Goal: Transaction & Acquisition: Purchase product/service

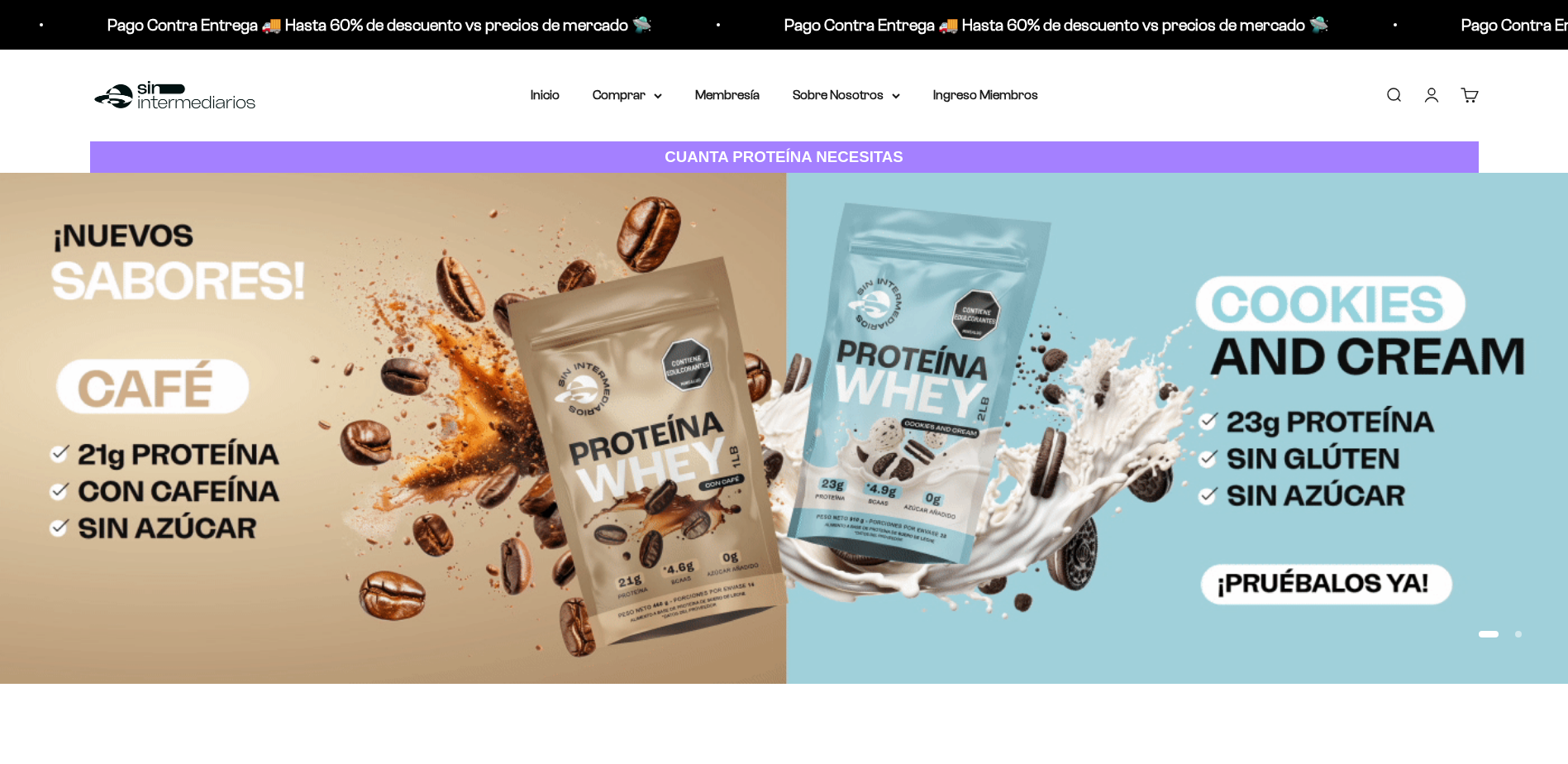
click at [618, 99] on summary "Comprar" at bounding box center [627, 95] width 69 height 22
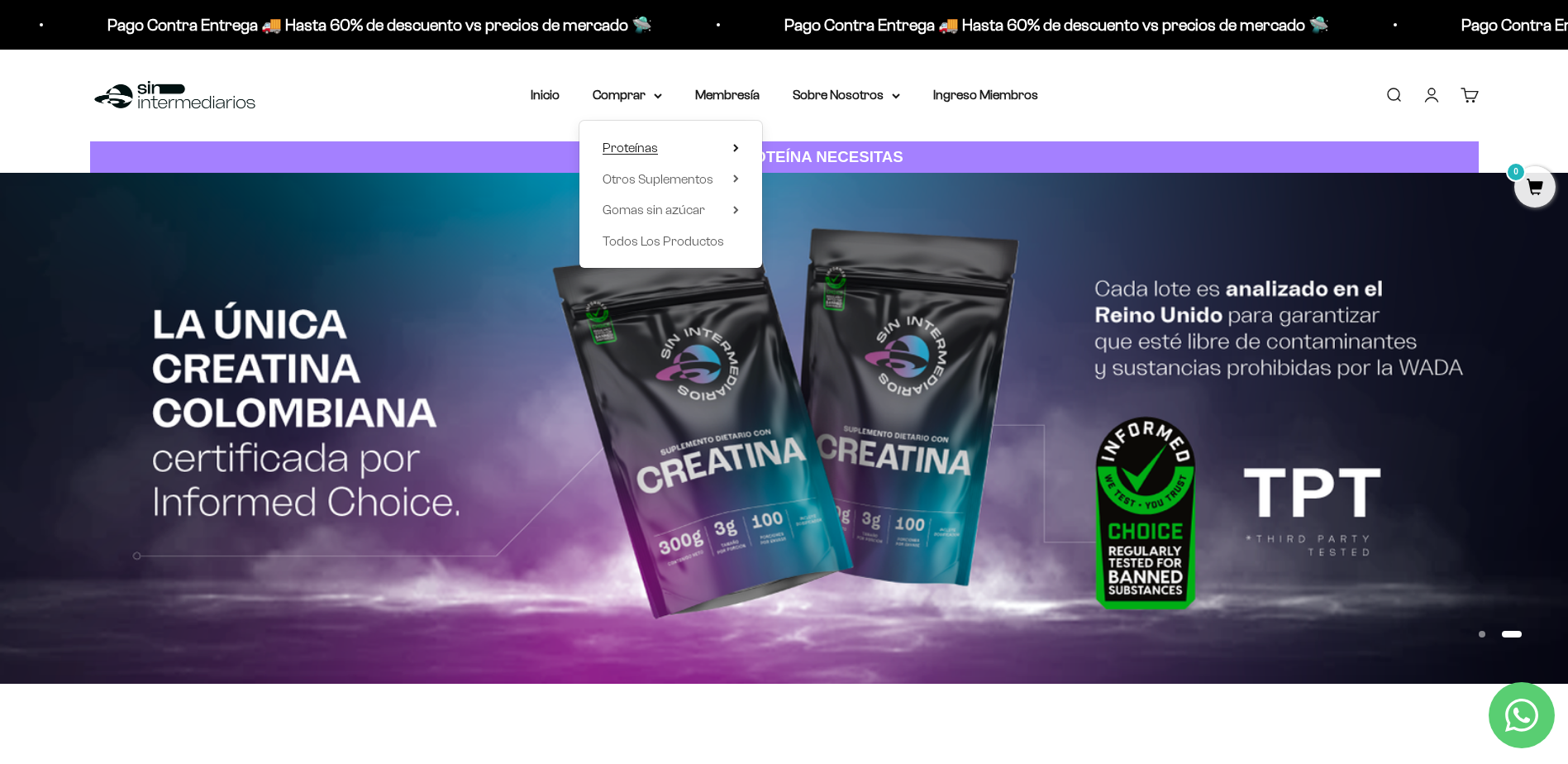
click at [634, 142] on span "Proteínas" at bounding box center [630, 147] width 55 height 14
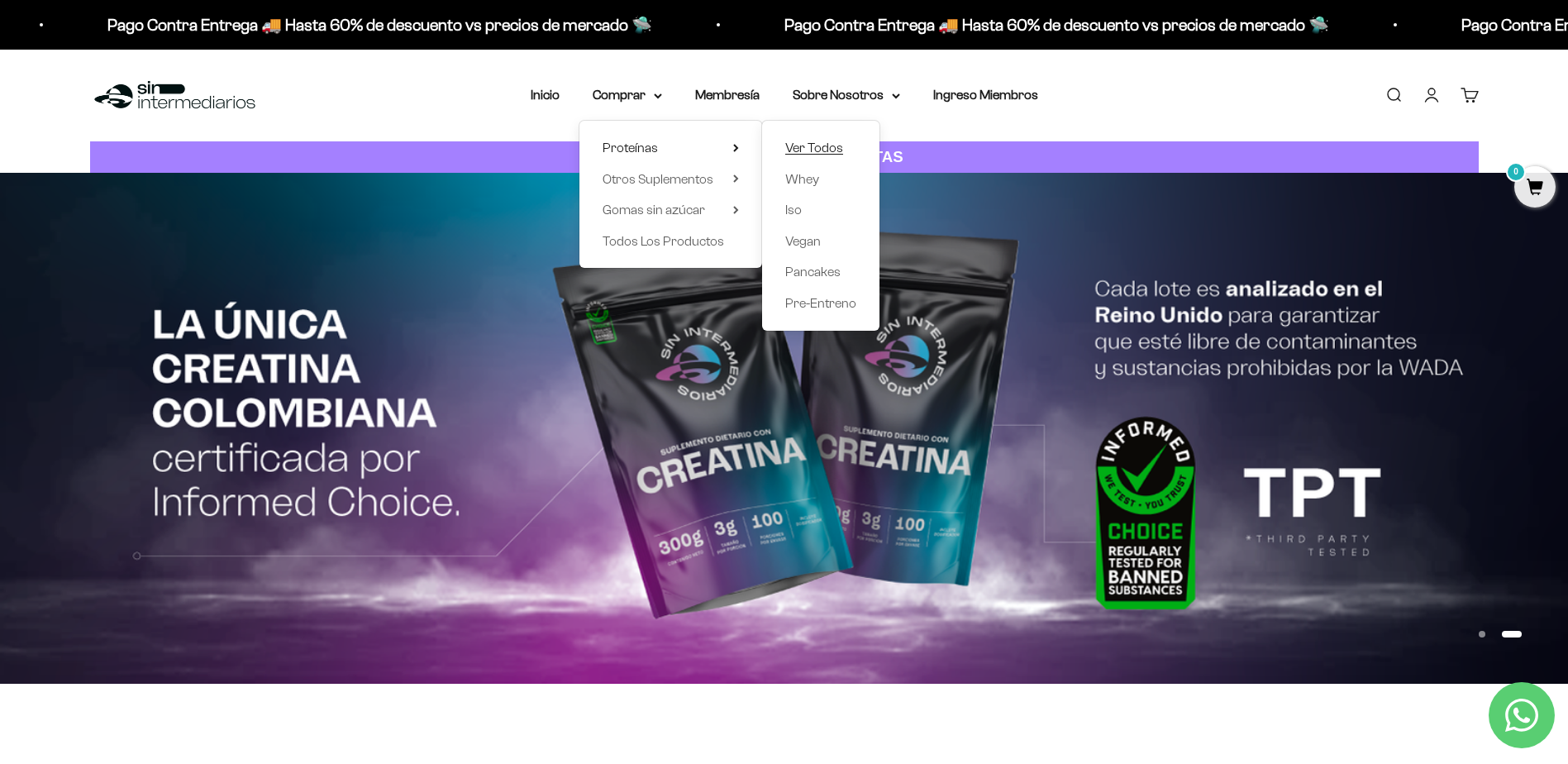
click at [812, 152] on span "Ver Todos" at bounding box center [814, 147] width 58 height 14
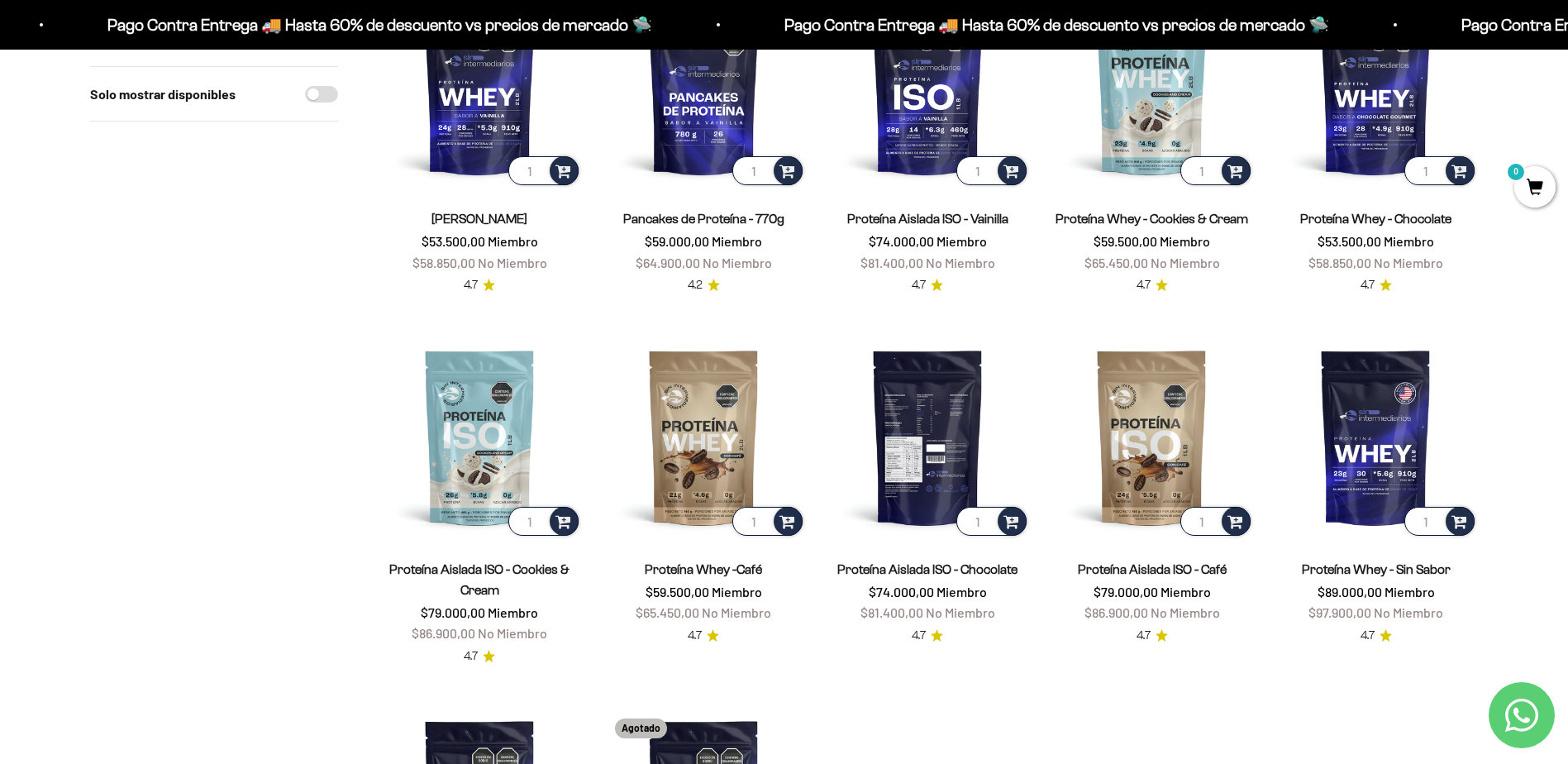
scroll to position [165, 0]
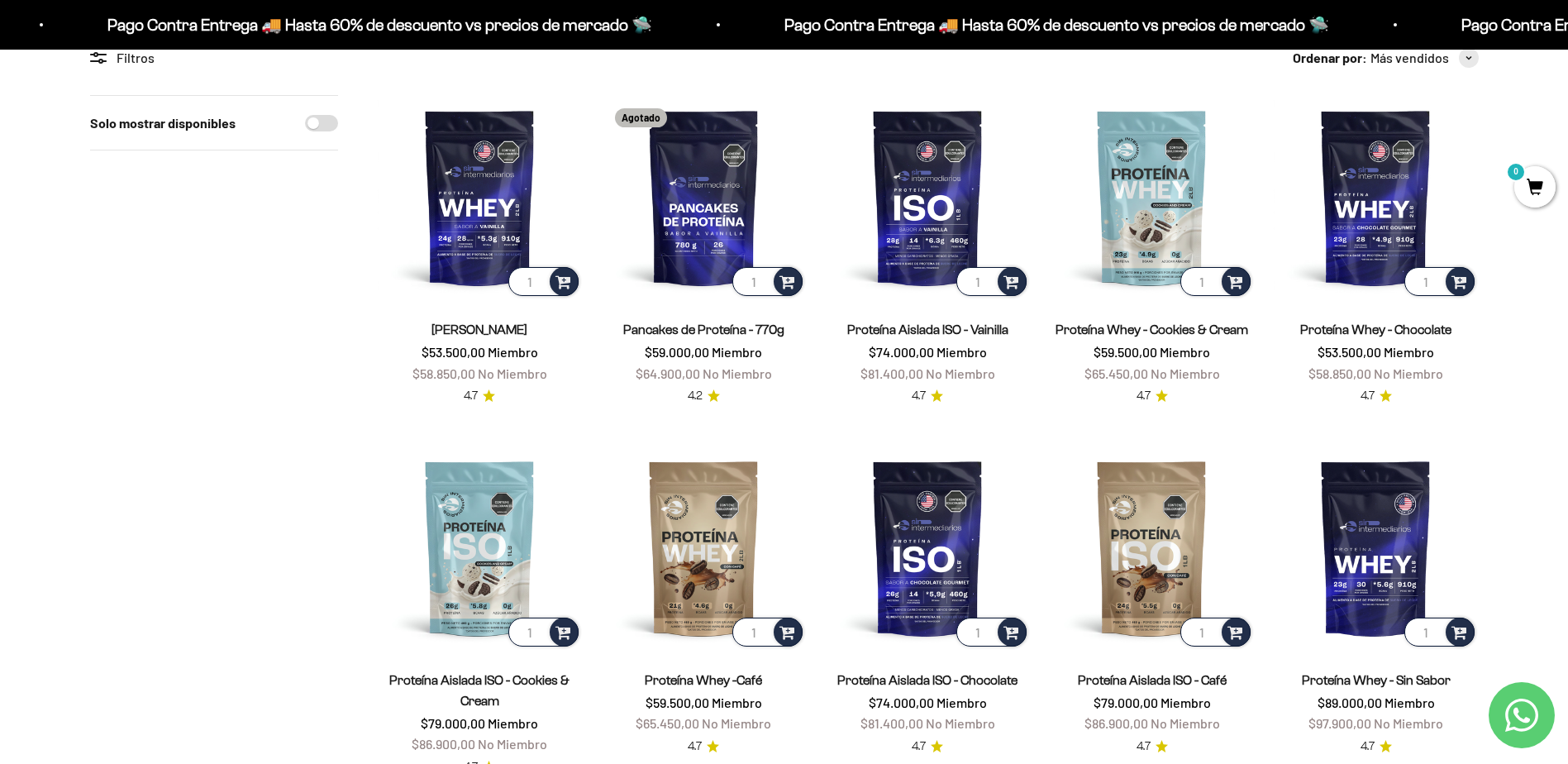
click at [932, 330] on link "Proteína Aislada ISO - Vainilla" at bounding box center [928, 329] width 161 height 14
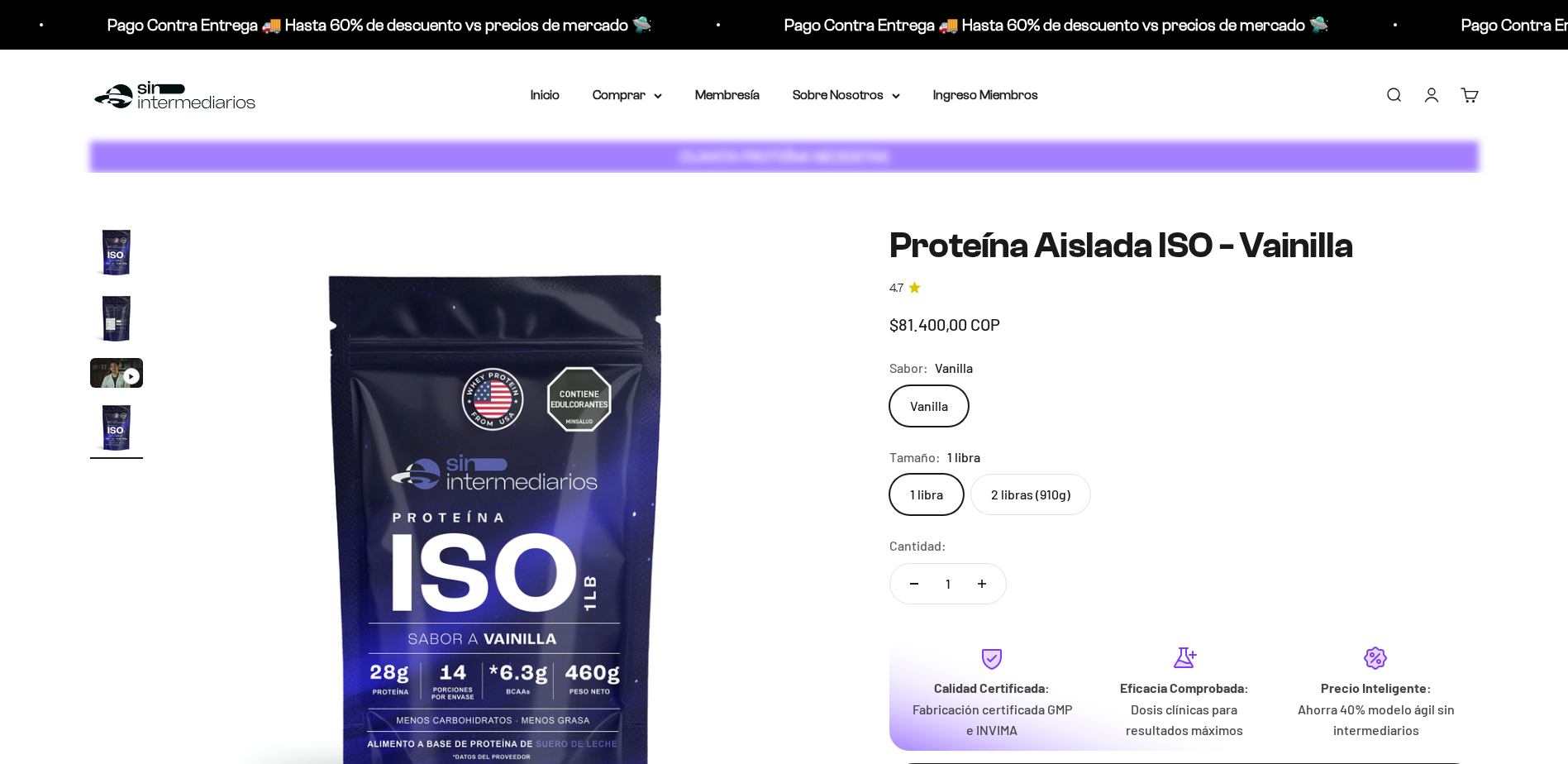
scroll to position [0, 1943]
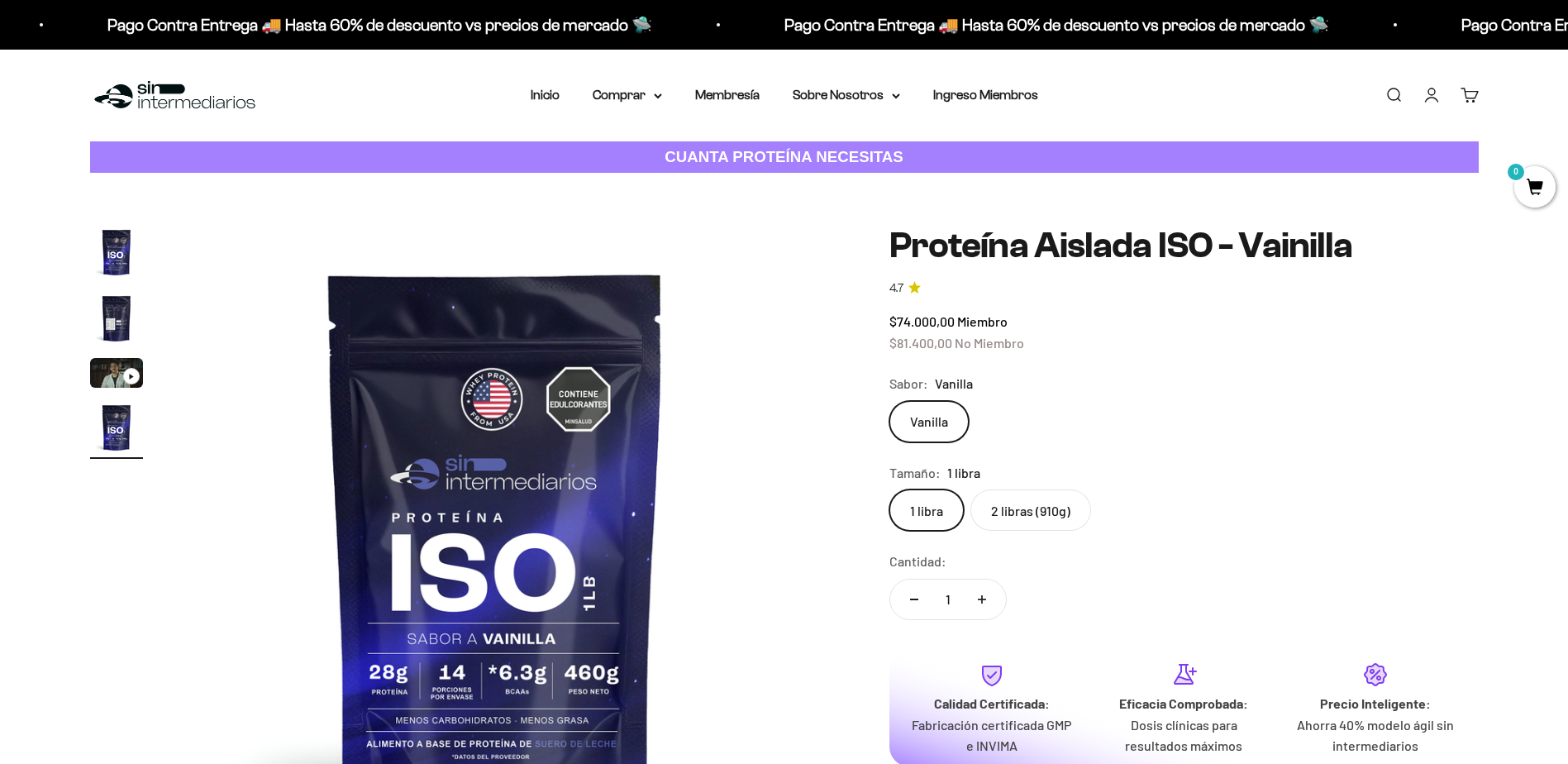
click at [1008, 513] on label "2 libras (910g)" at bounding box center [1030, 511] width 120 height 42
click at [890, 490] on input "2 libras (910g)" at bounding box center [889, 489] width 1 height 1
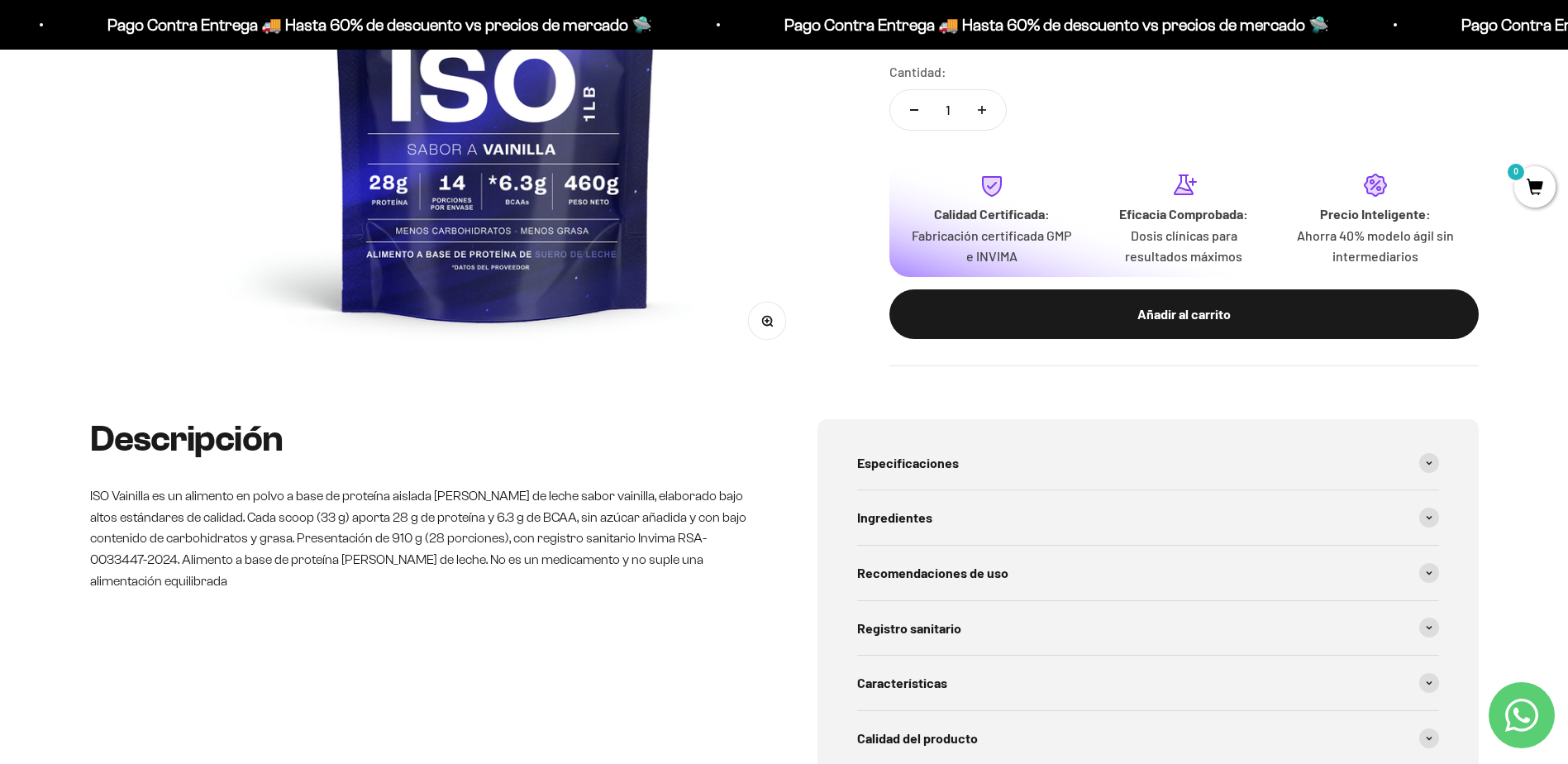
scroll to position [496, 0]
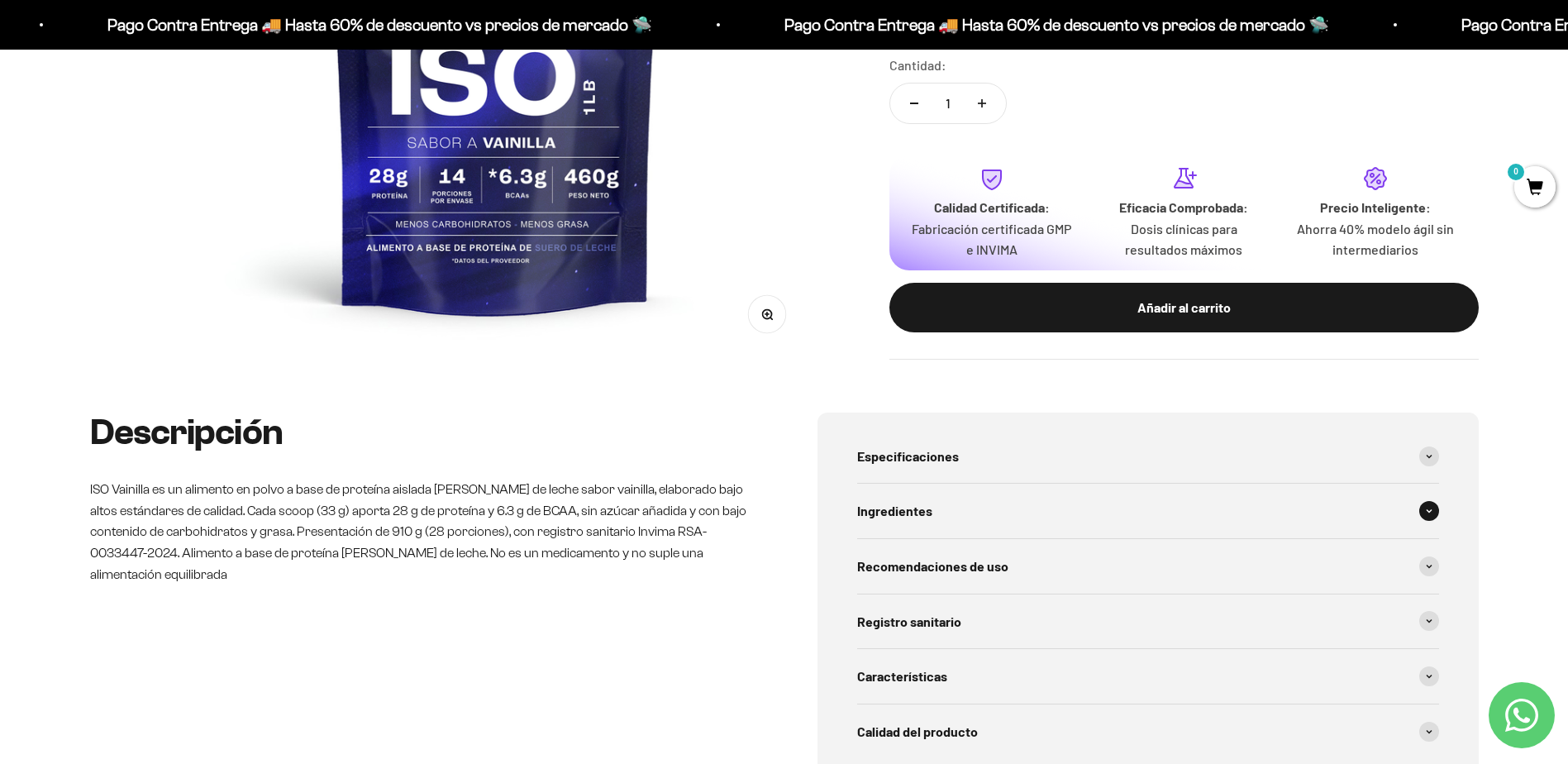
click at [943, 519] on div "Ingredientes" at bounding box center [1149, 512] width 582 height 55
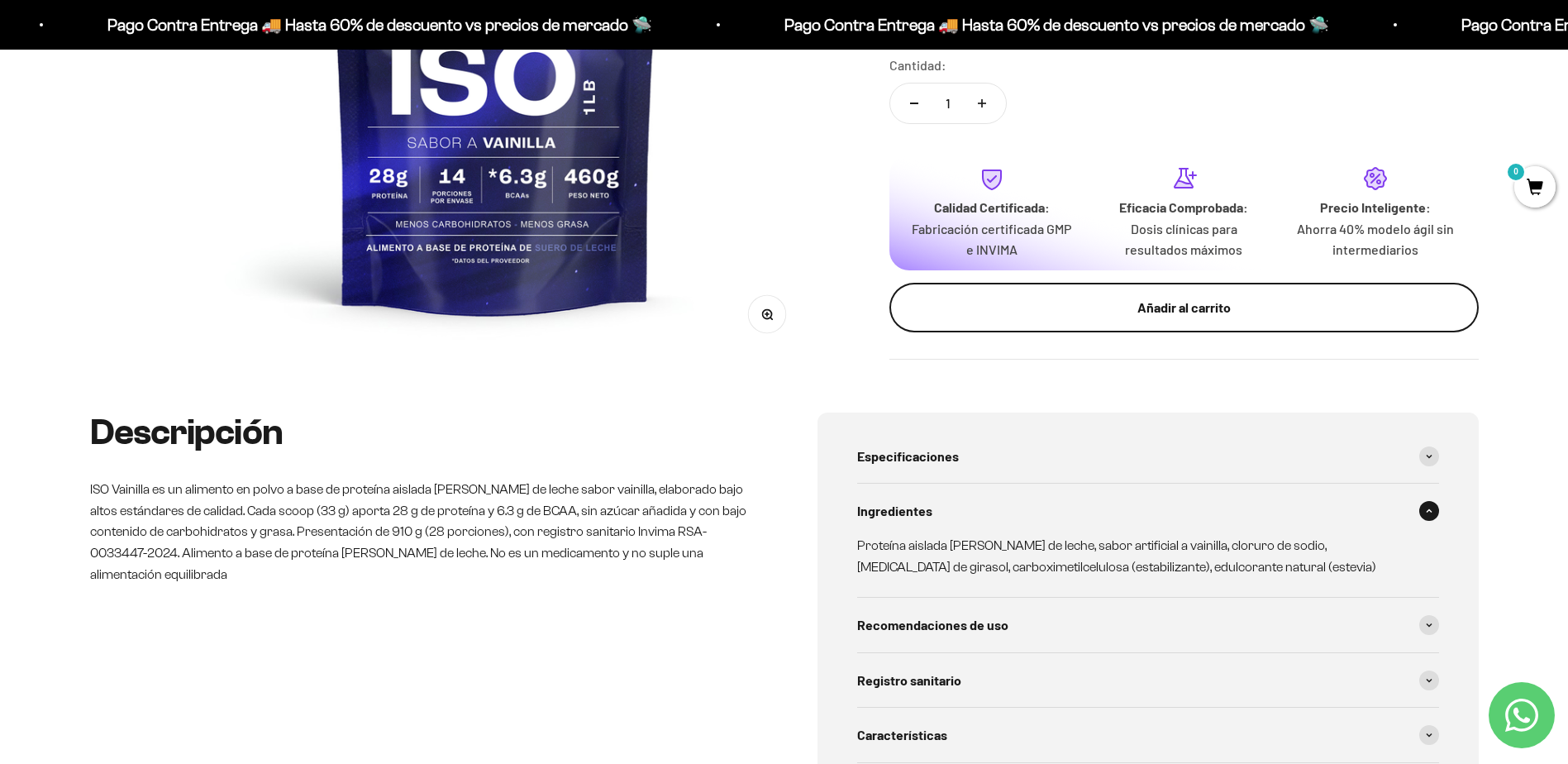
click at [1184, 321] on button "Añadir al carrito" at bounding box center [1184, 307] width 589 height 49
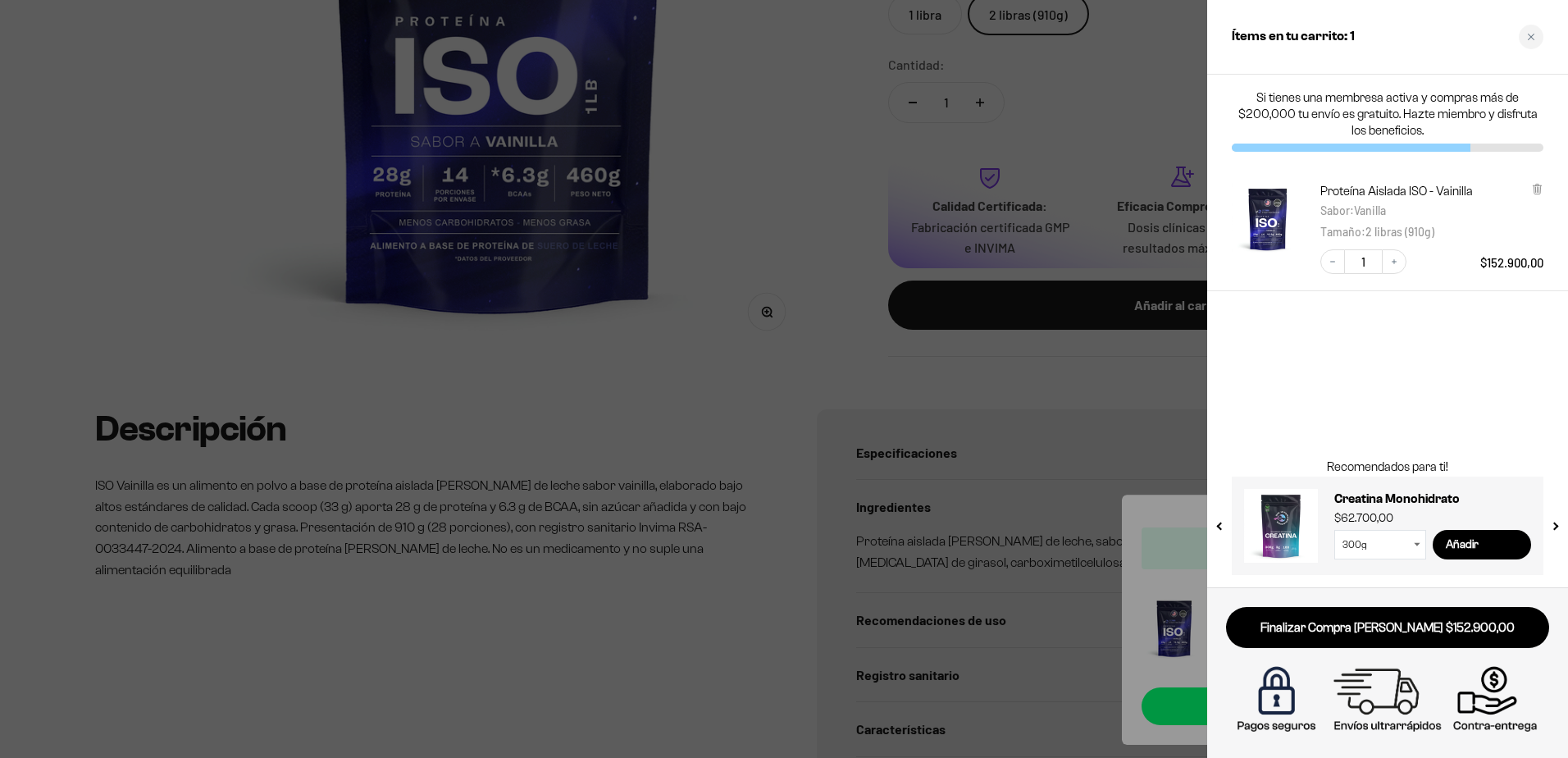
click at [815, 265] on div at bounding box center [784, 379] width 1568 height 758
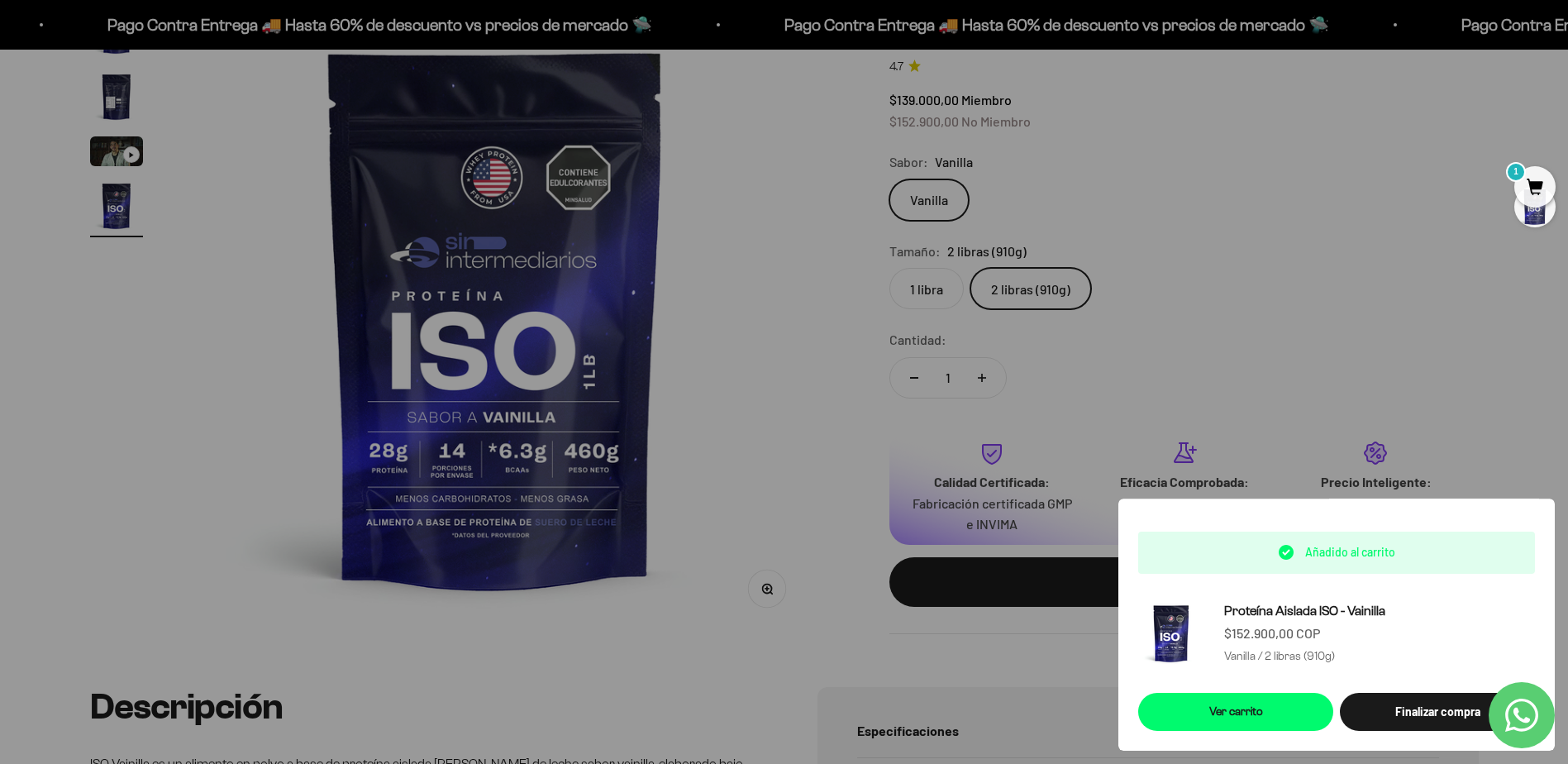
scroll to position [0, 0]
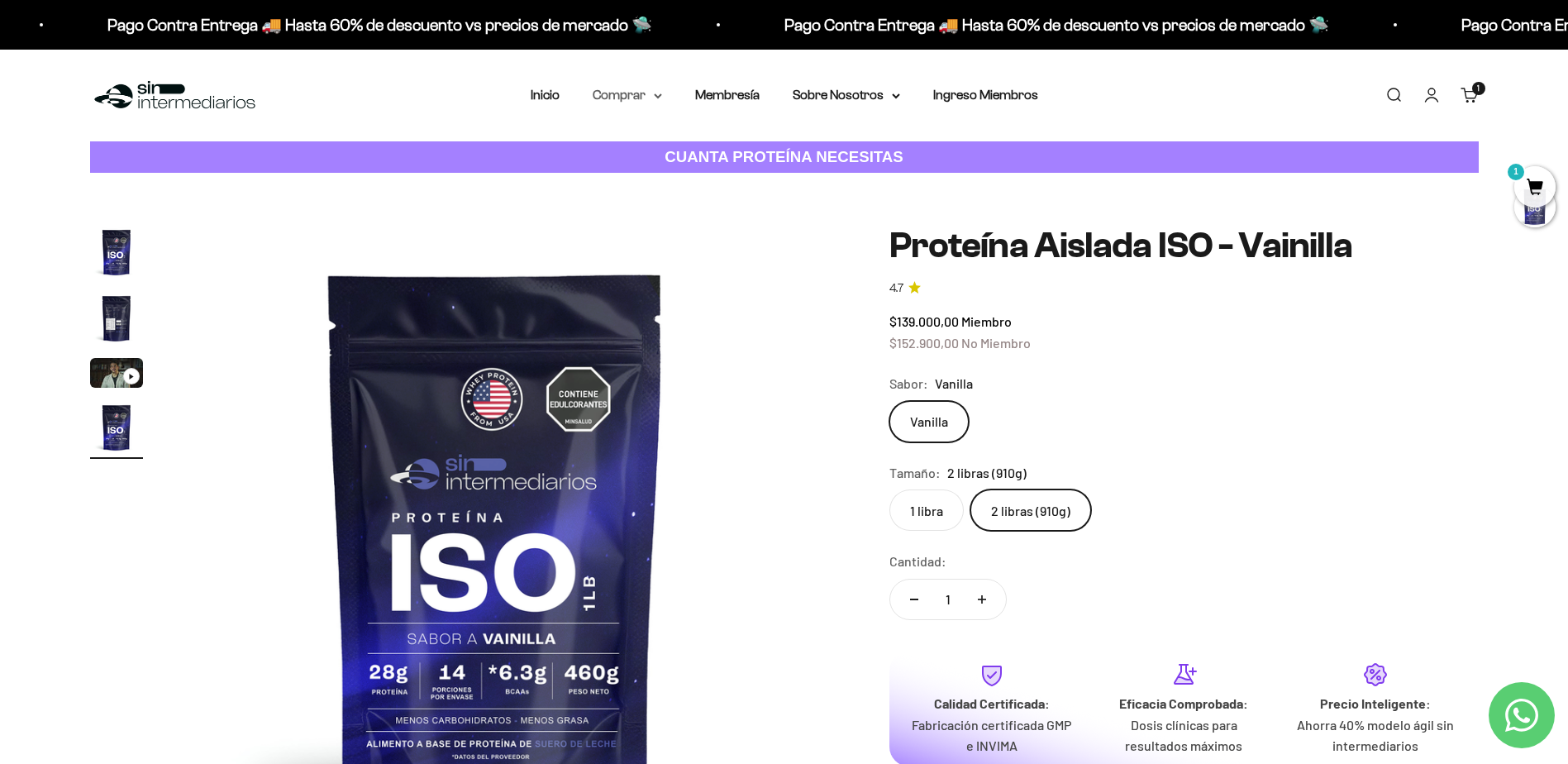
click at [647, 98] on summary "Comprar" at bounding box center [627, 95] width 69 height 22
click at [697, 183] on span "Otros Suplementos" at bounding box center [657, 178] width 111 height 14
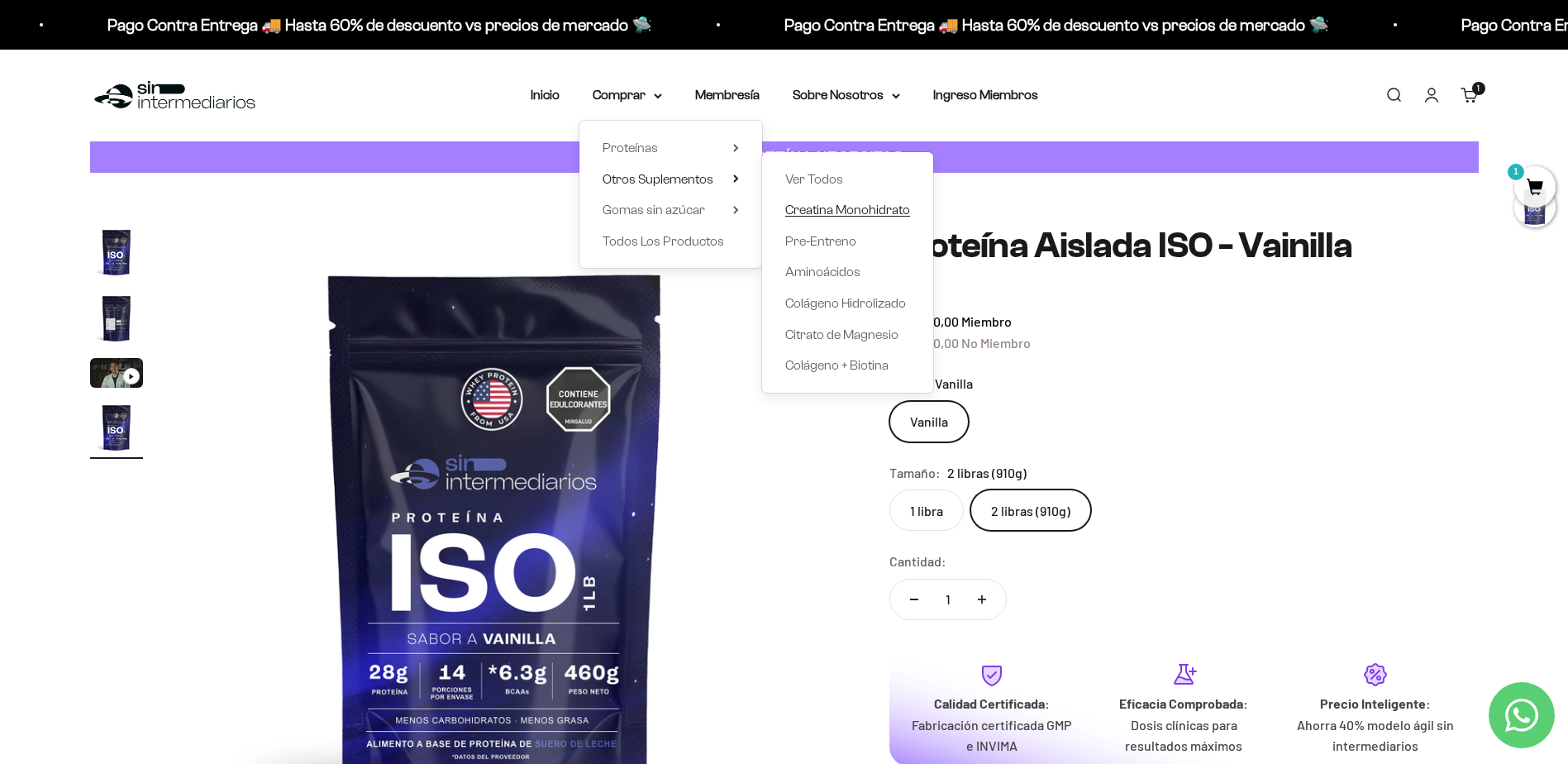
click at [839, 210] on span "Creatina Monohidrato" at bounding box center [848, 210] width 125 height 14
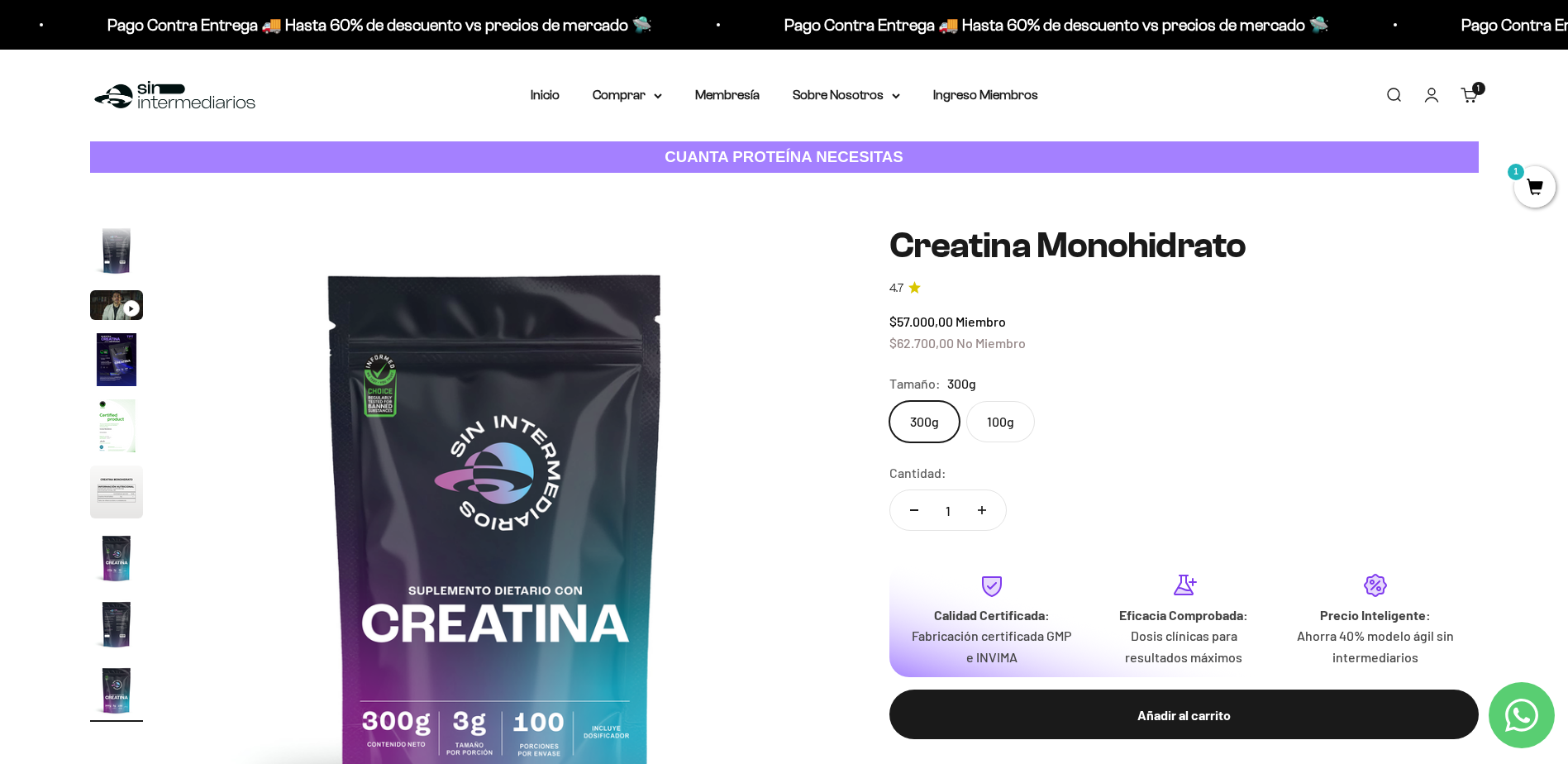
scroll to position [83, 0]
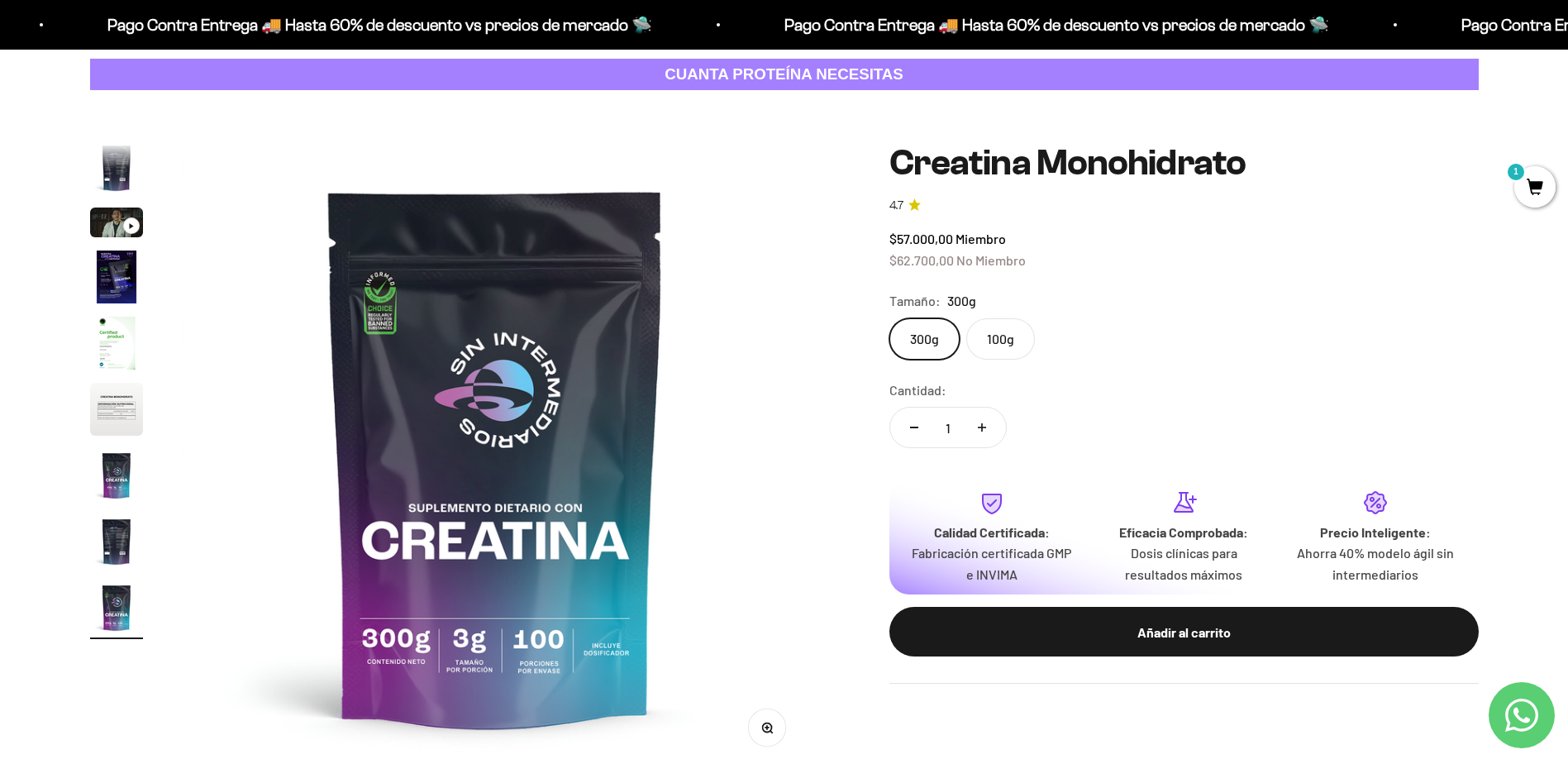
click at [1005, 347] on label "100g" at bounding box center [1001, 340] width 68 height 42
click at [890, 319] on input "100g" at bounding box center [889, 318] width 1 height 1
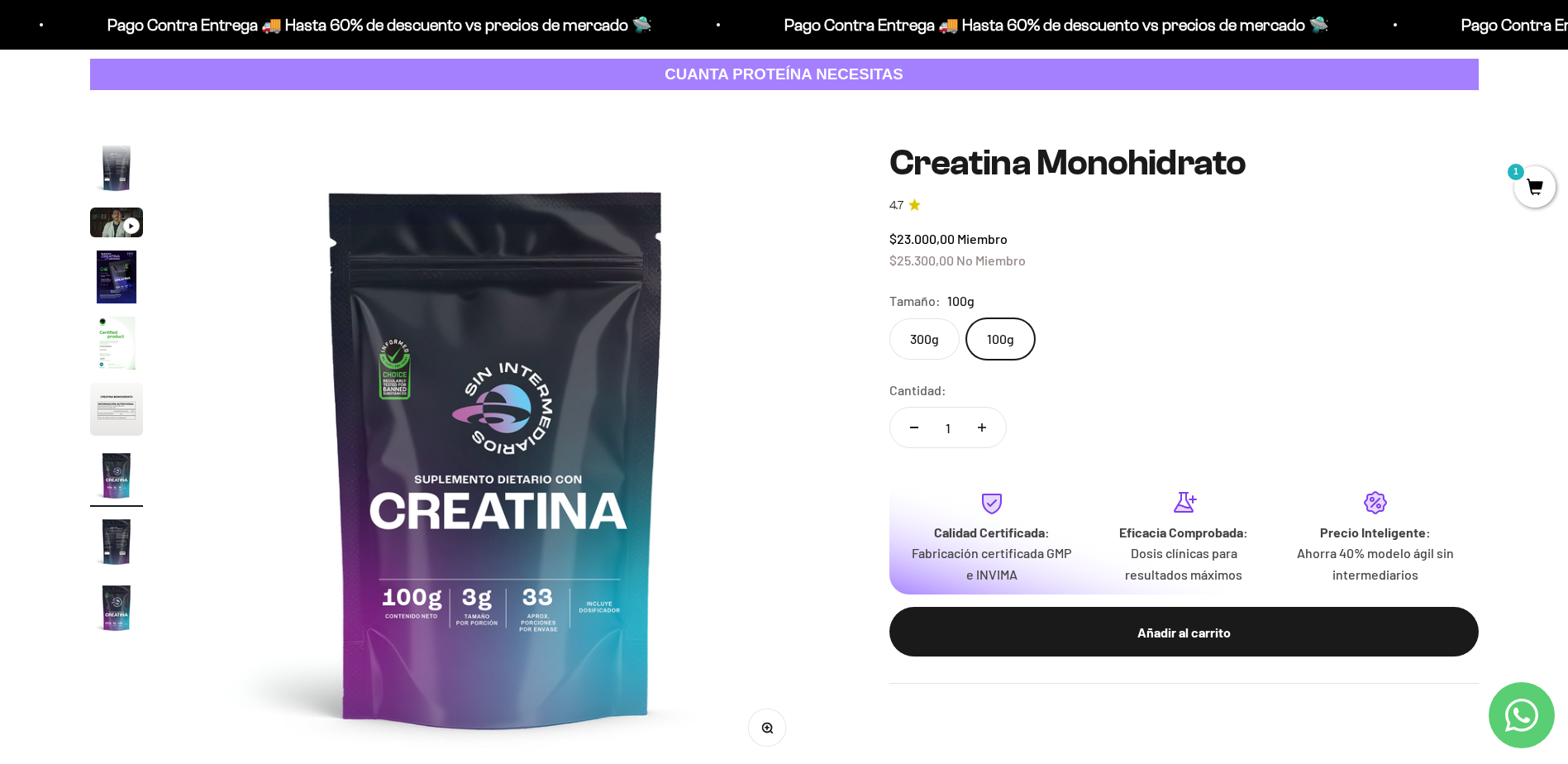
click at [920, 346] on label "300g" at bounding box center [925, 340] width 70 height 42
click at [890, 319] on input "300g" at bounding box center [889, 318] width 1 height 1
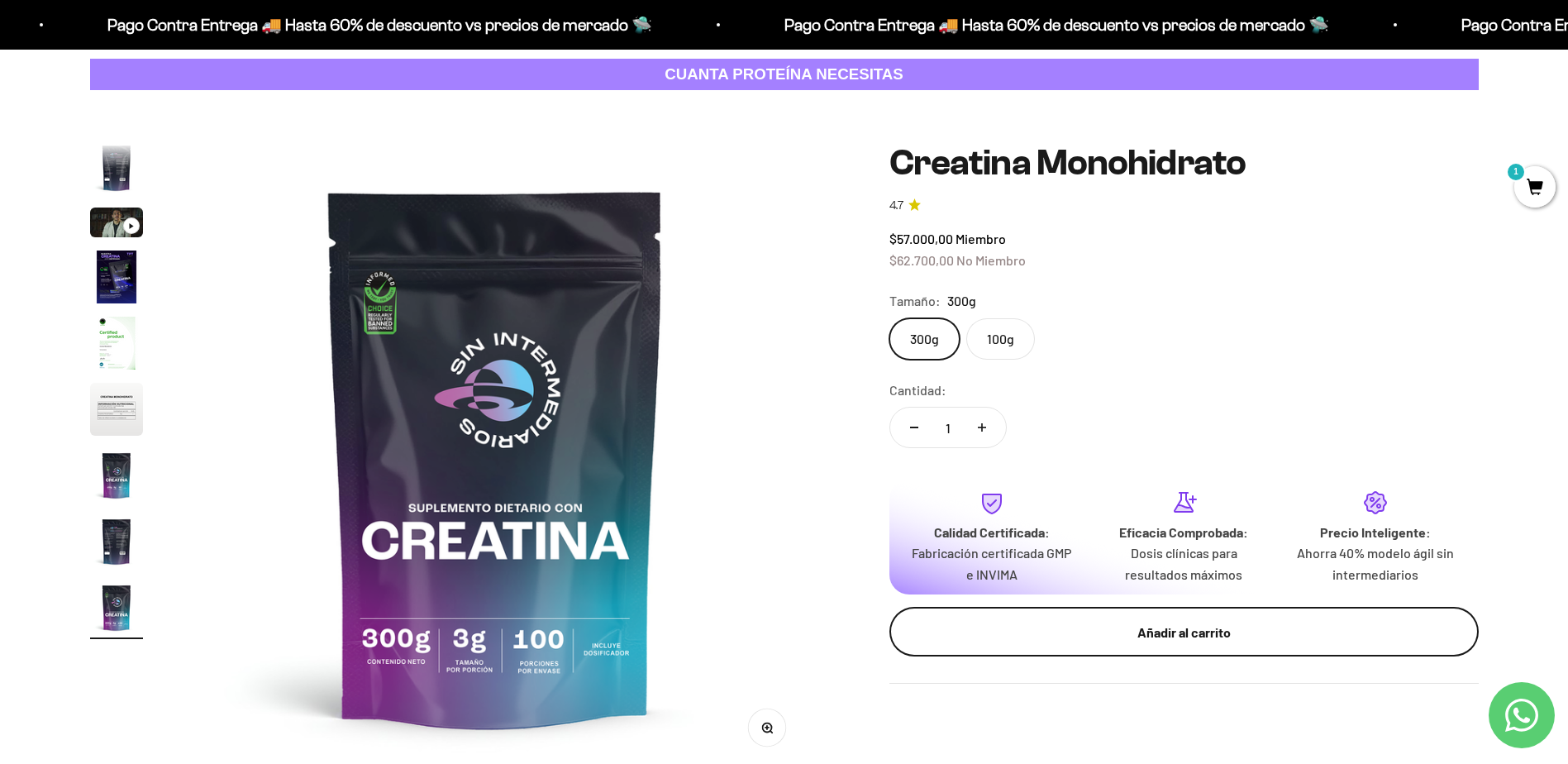
click at [1169, 630] on div "Añadir al carrito" at bounding box center [1185, 632] width 524 height 22
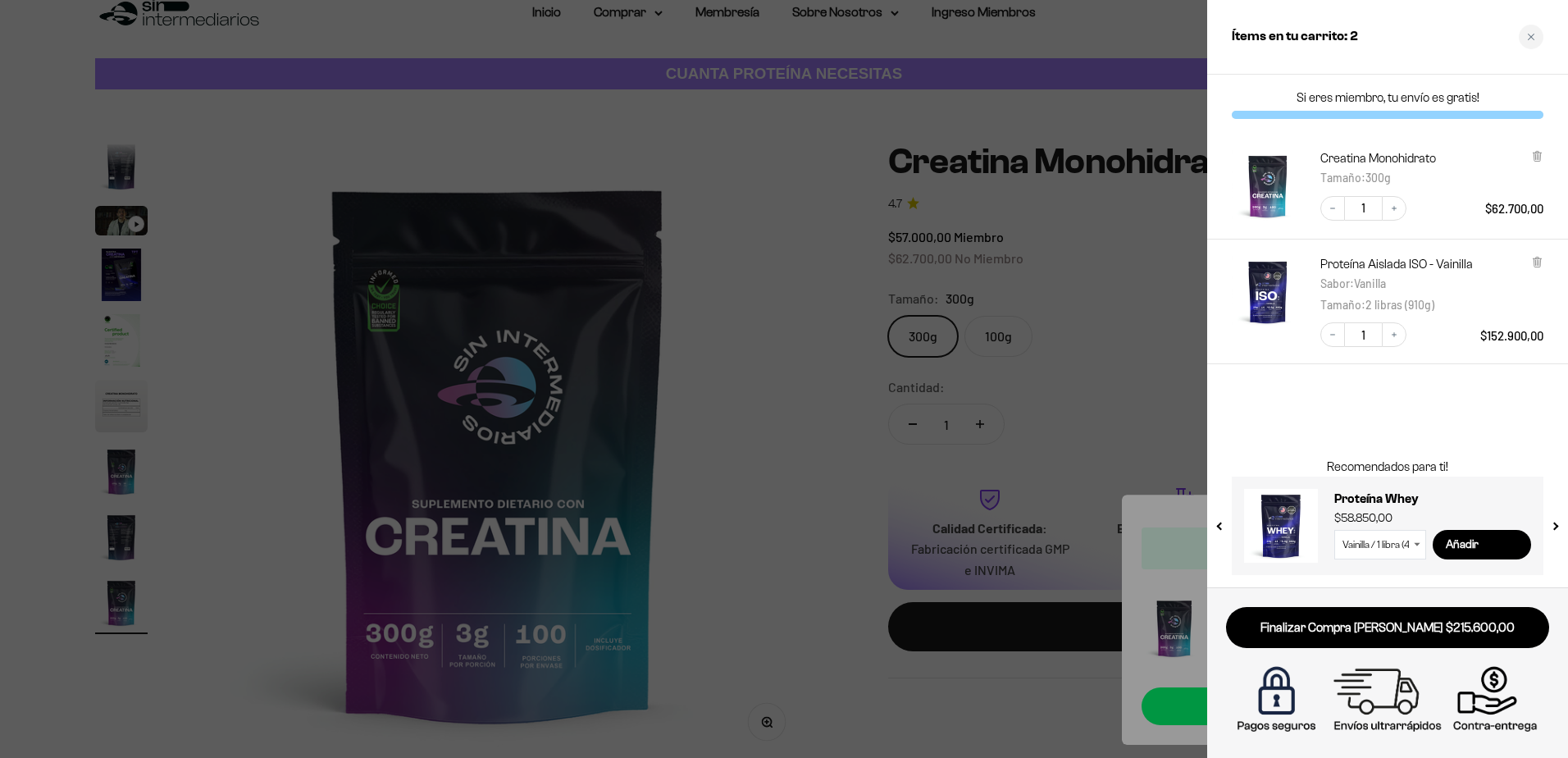
click at [819, 406] on div at bounding box center [784, 379] width 1568 height 758
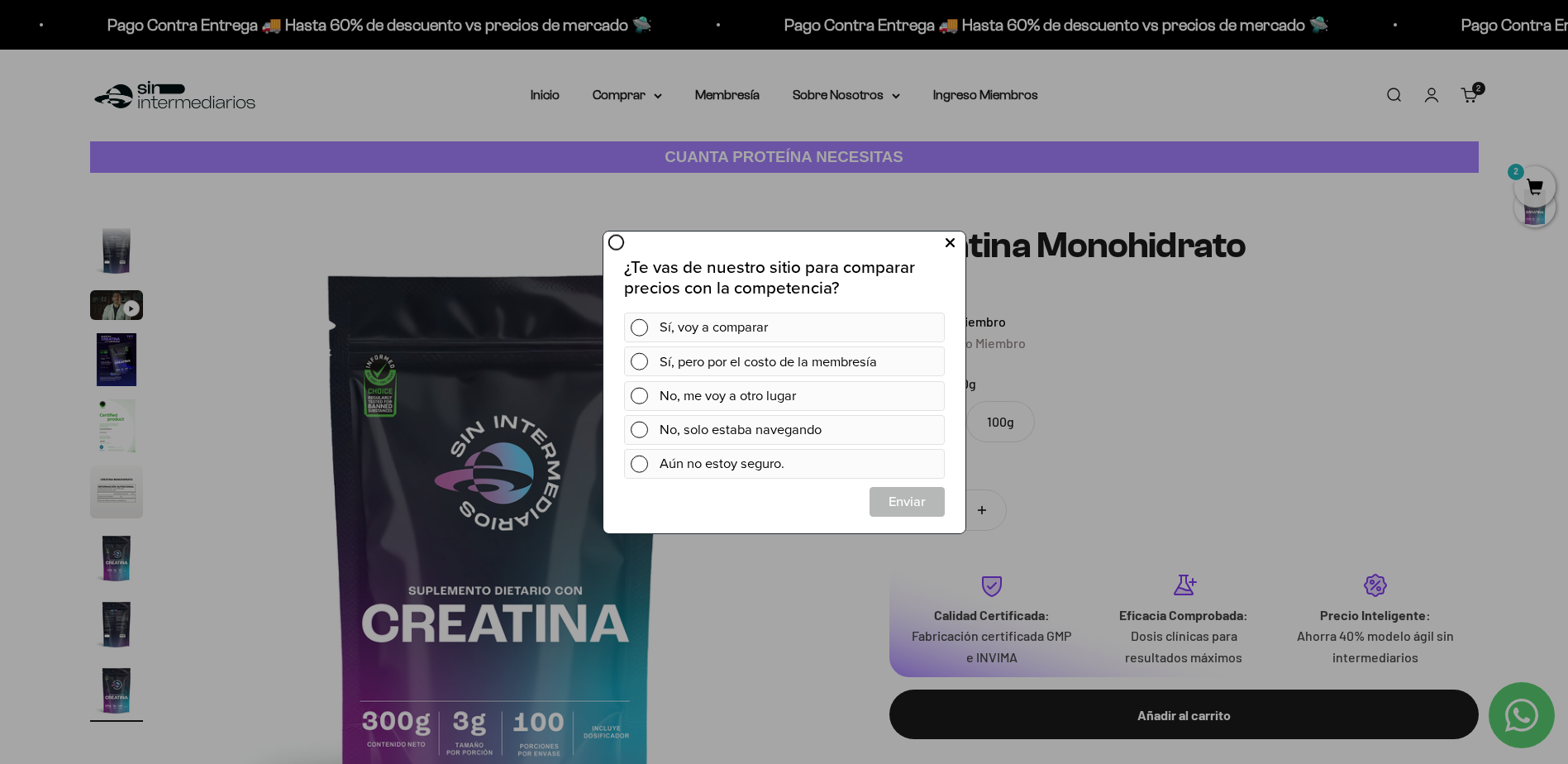
click at [950, 245] on icon at bounding box center [950, 243] width 9 height 23
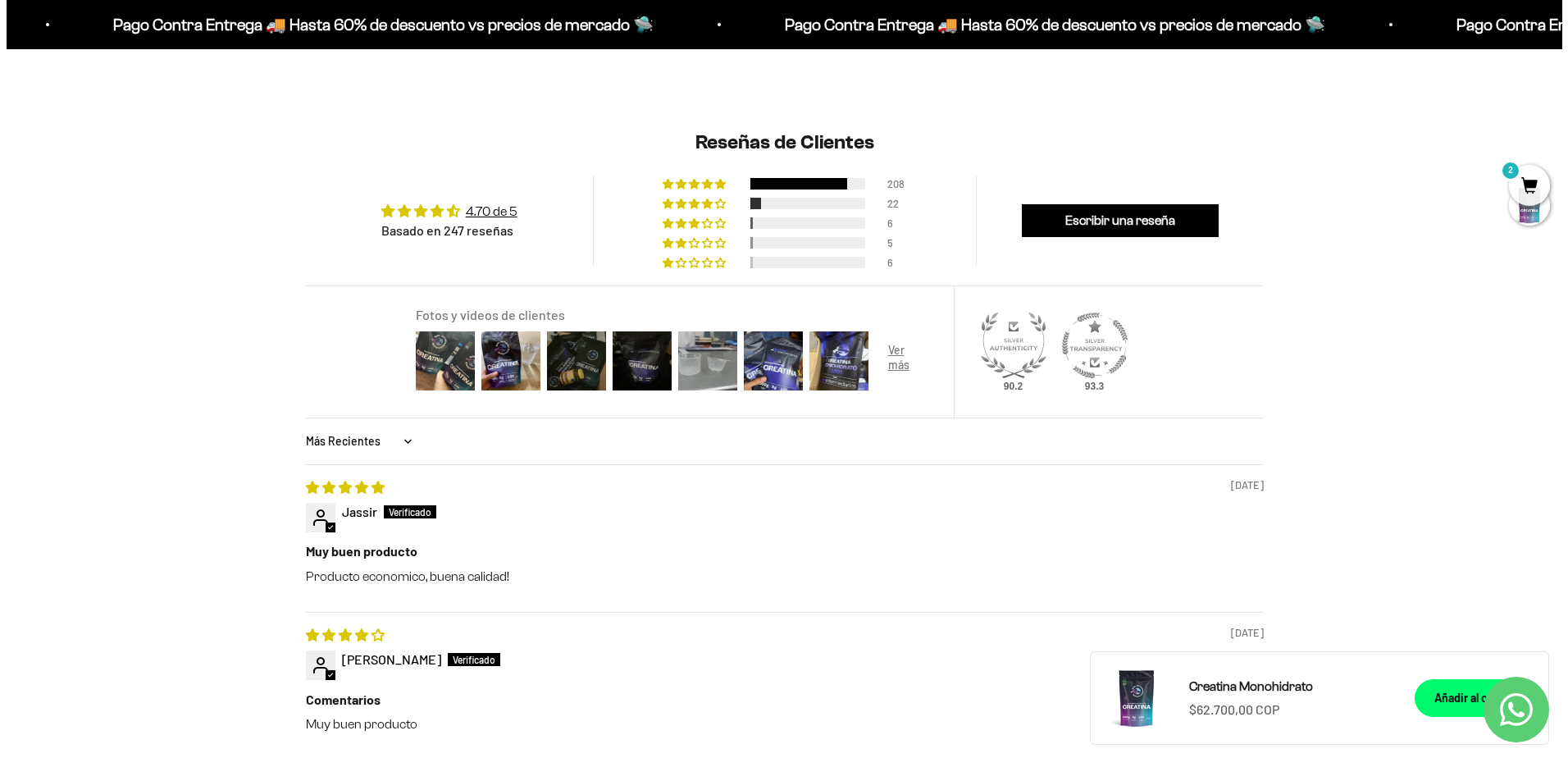
scroll to position [1313, 0]
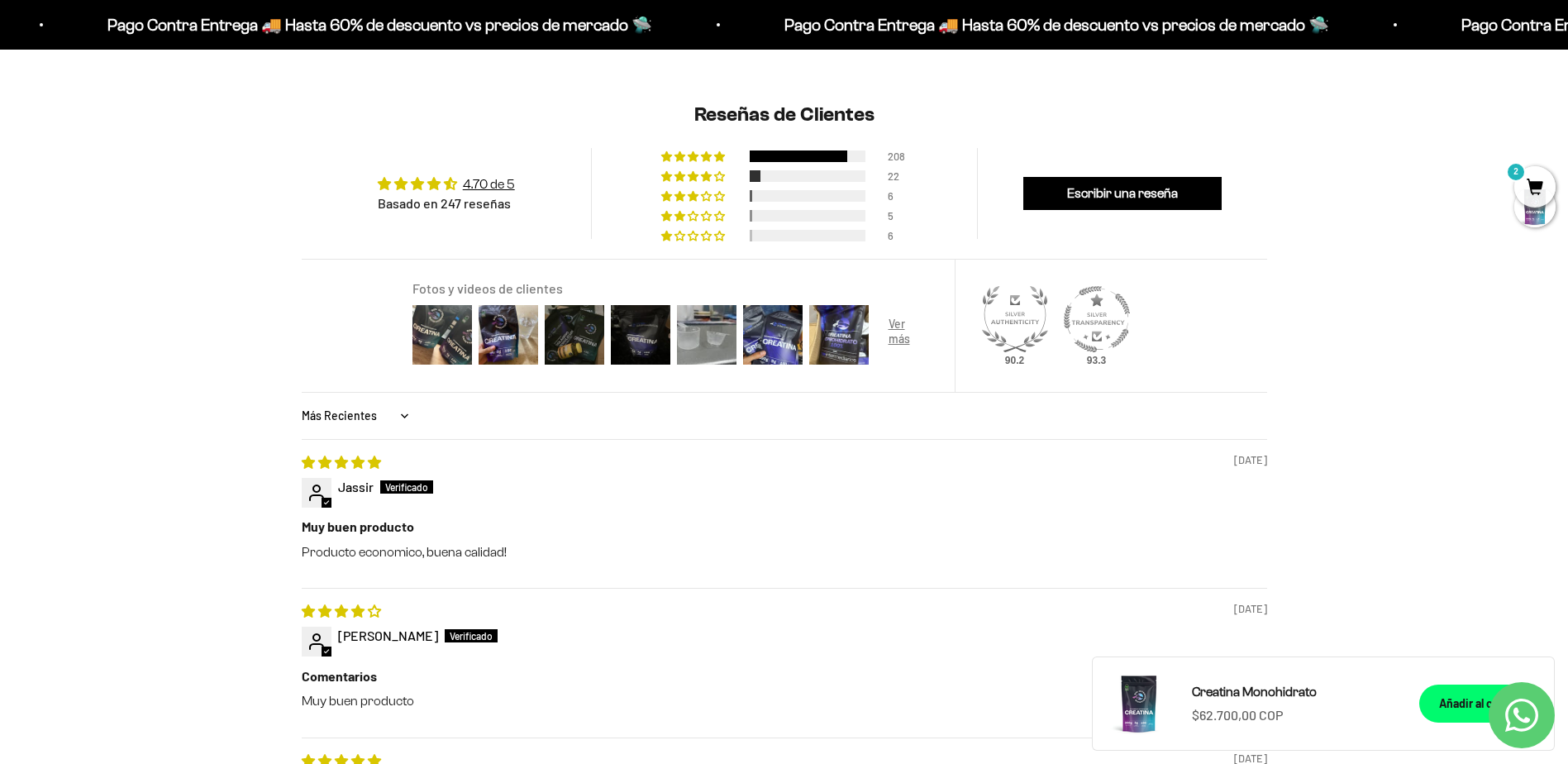
click at [1526, 189] on span "2" at bounding box center [1536, 187] width 42 height 42
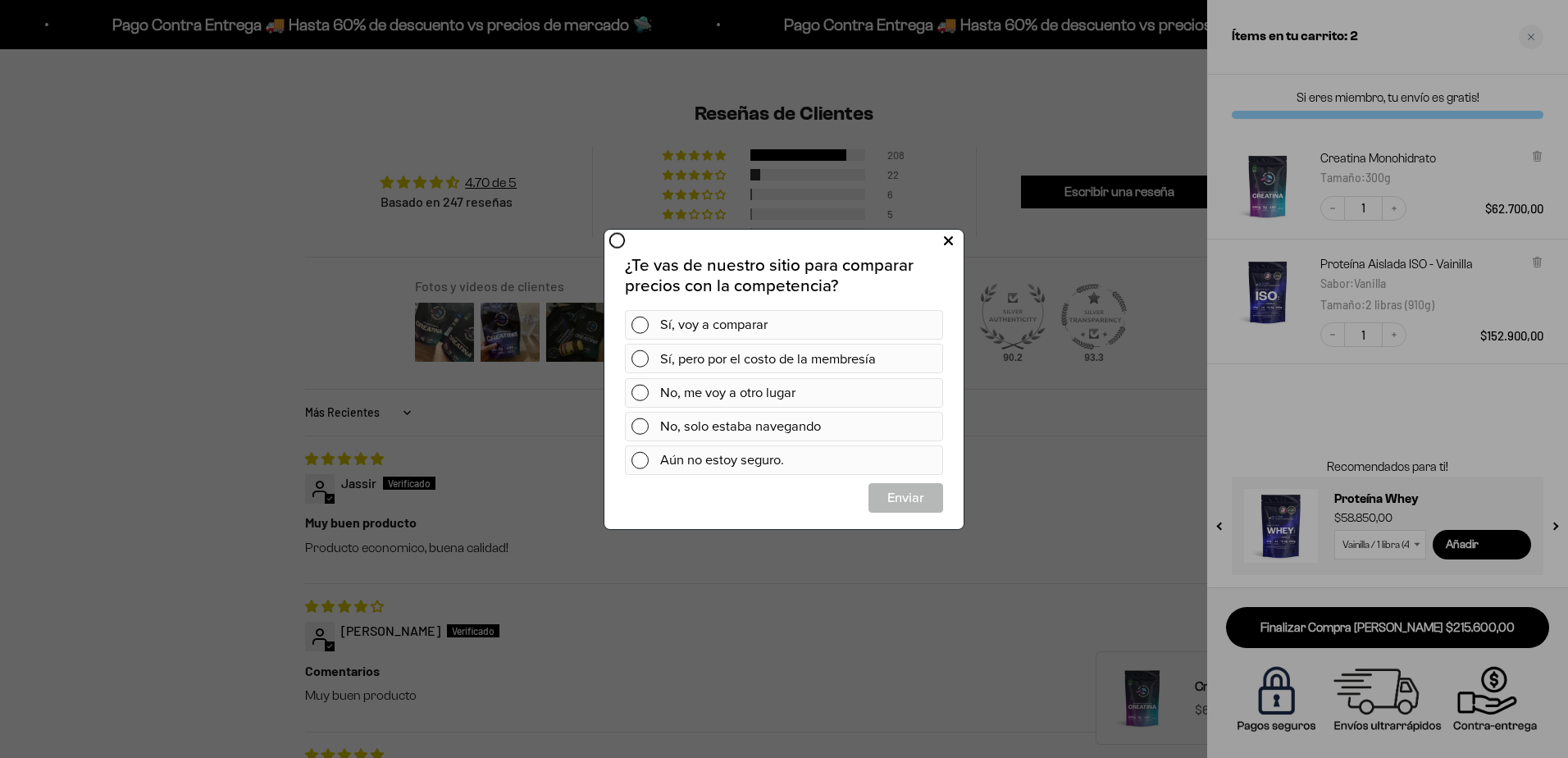
click at [940, 248] on button at bounding box center [949, 240] width 30 height 27
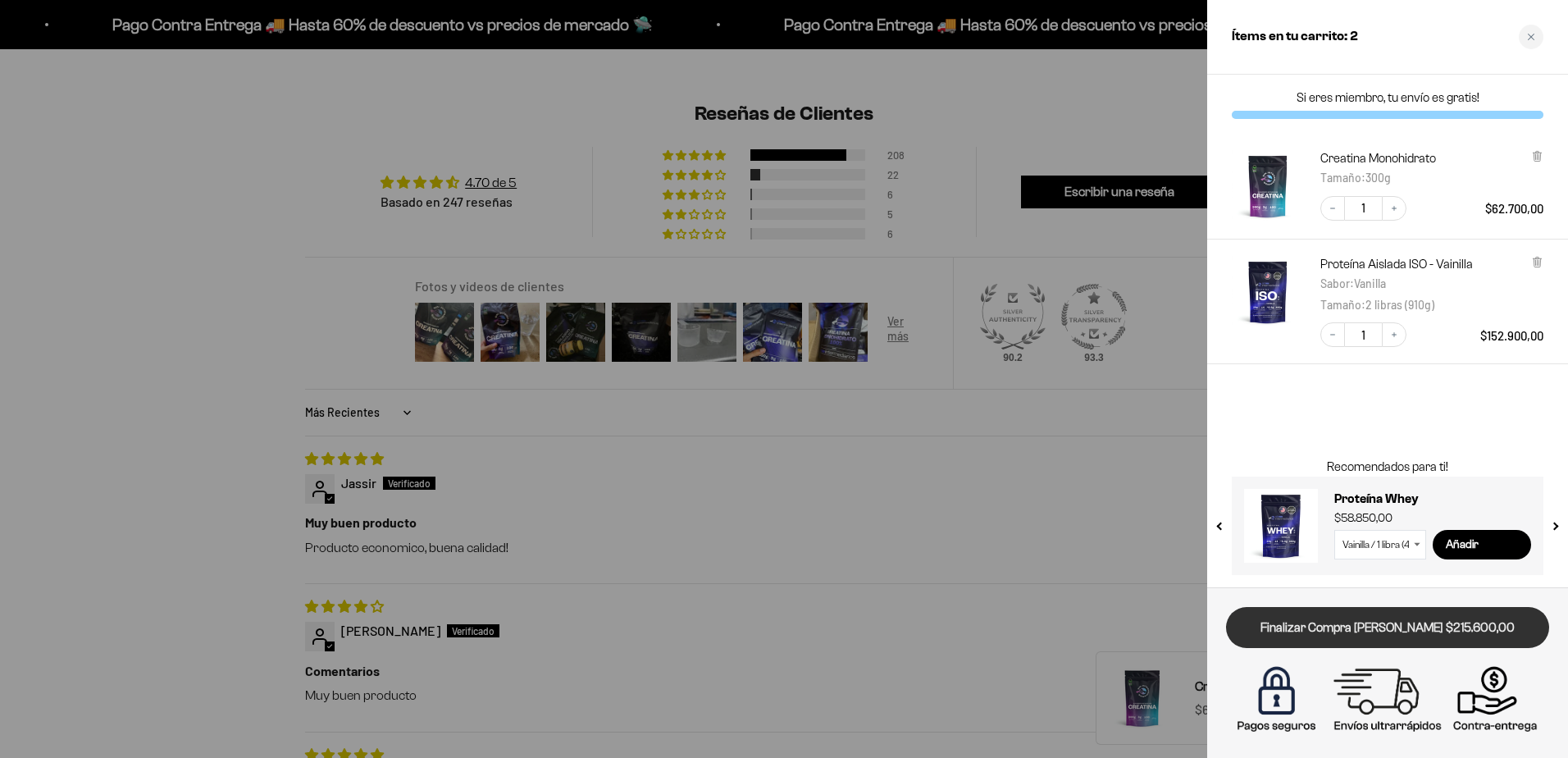
click at [1383, 628] on link "Finalizar Compra [PERSON_NAME] $215.600,00" at bounding box center [1387, 628] width 323 height 41
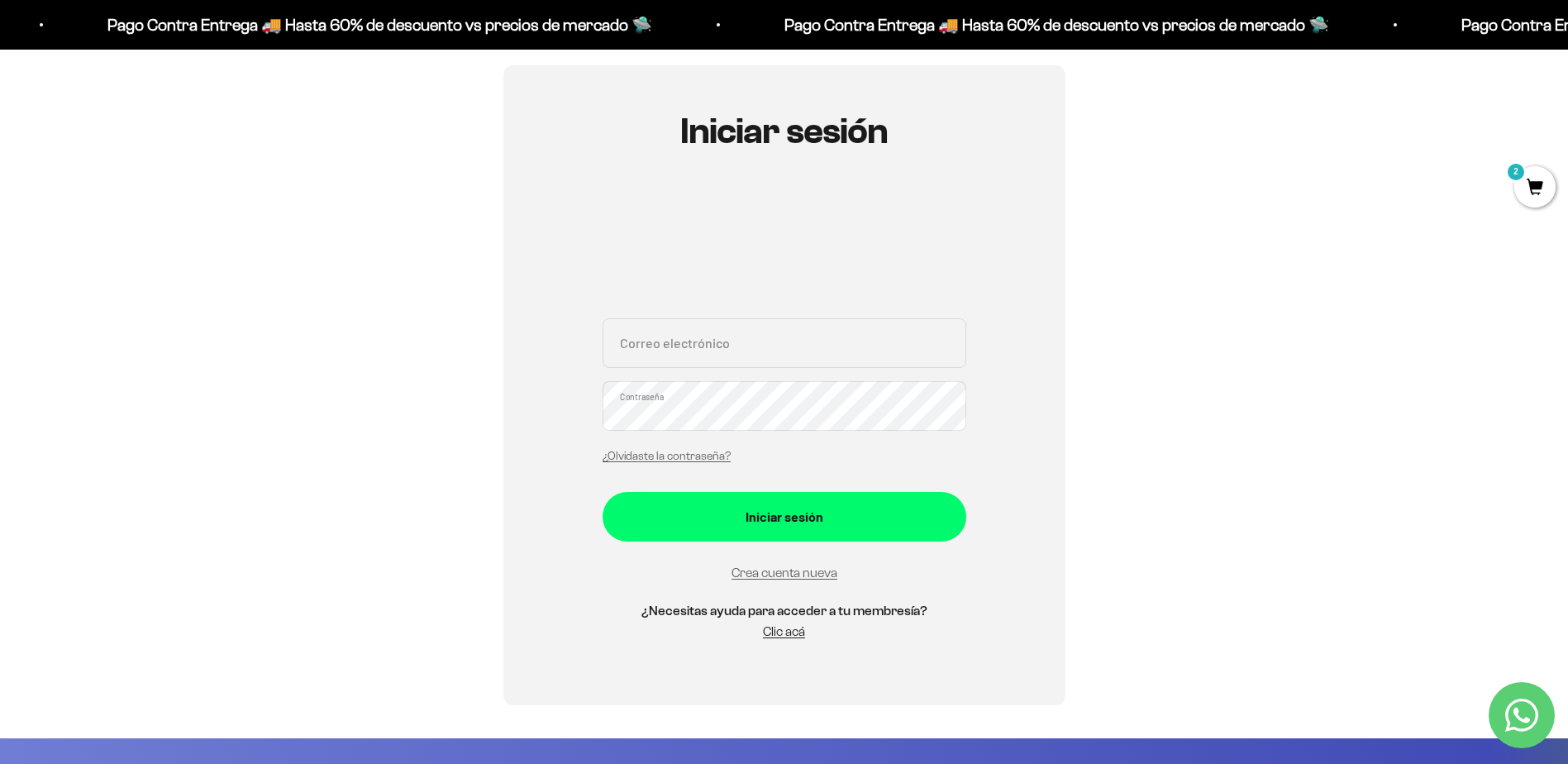
scroll to position [165, 0]
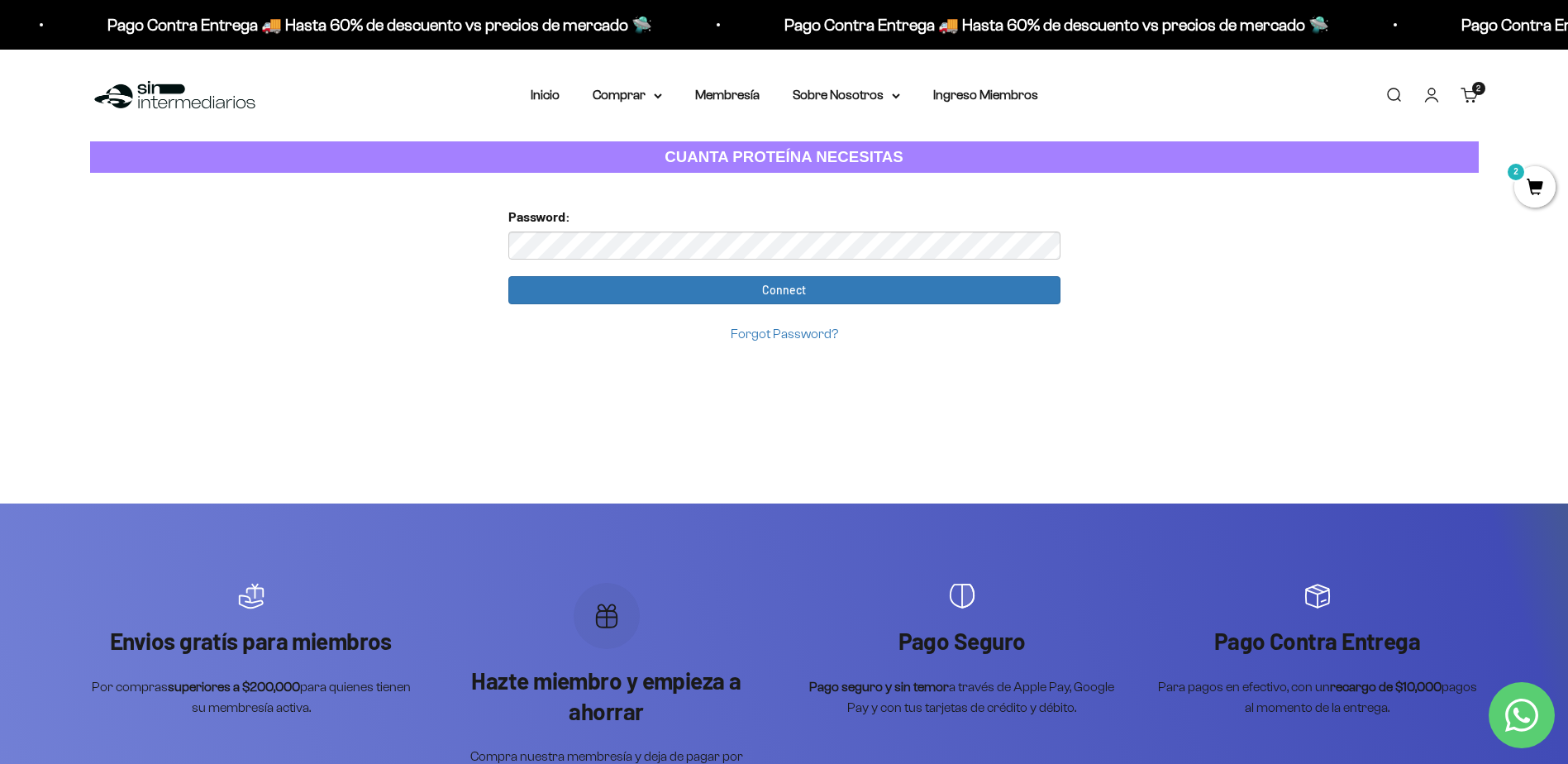
click at [1440, 95] on link "Iniciar sesión" at bounding box center [1431, 95] width 18 height 18
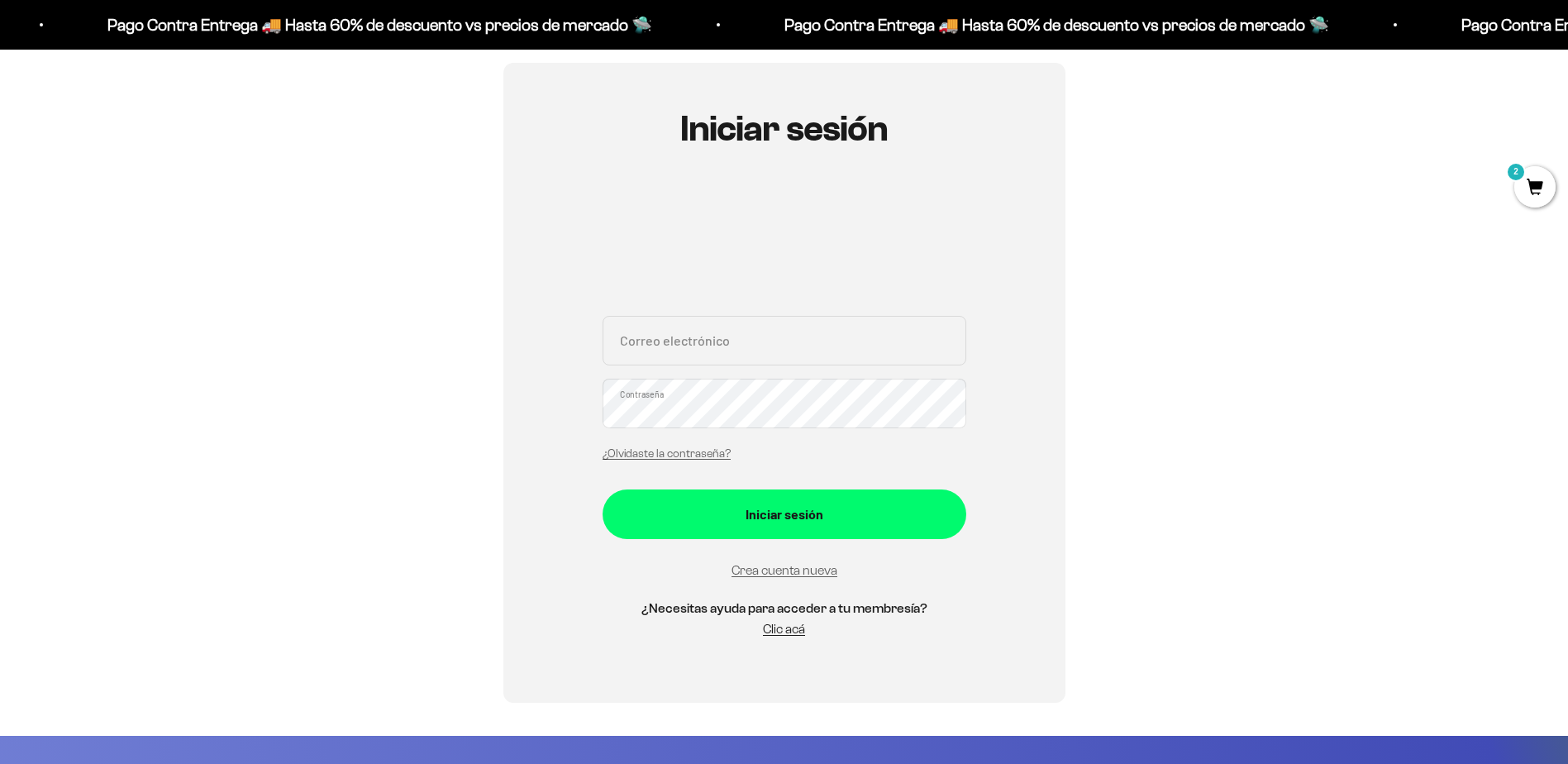
scroll to position [165, 0]
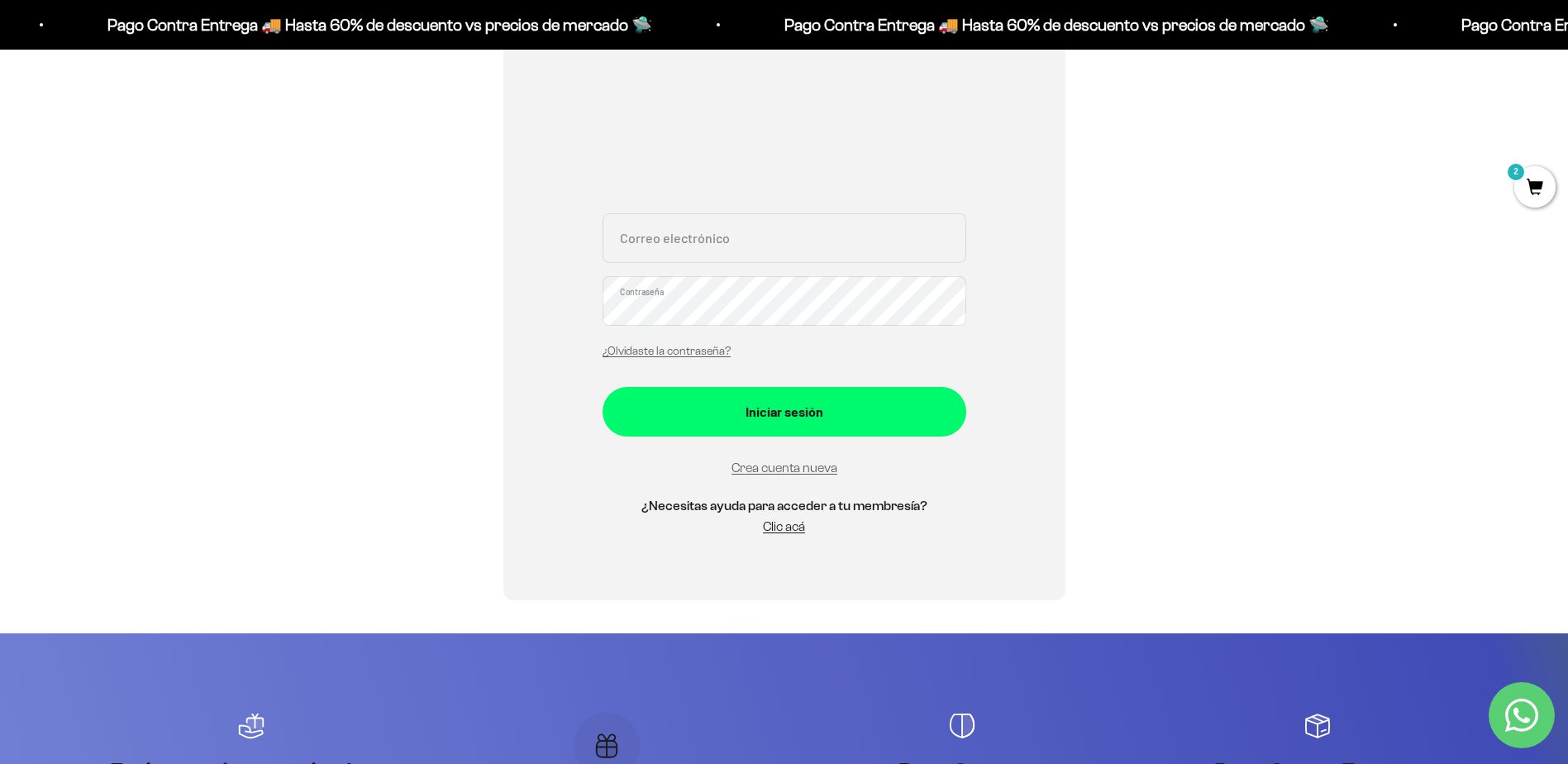
scroll to position [248, 0]
